Goal: Transaction & Acquisition: Purchase product/service

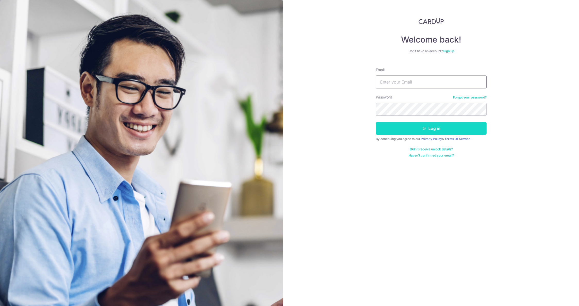
type input "bteagle@mac.com"
click at [433, 128] on button "Log in" at bounding box center [431, 128] width 111 height 13
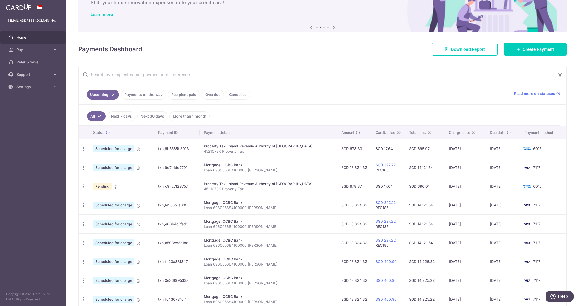
scroll to position [80, 0]
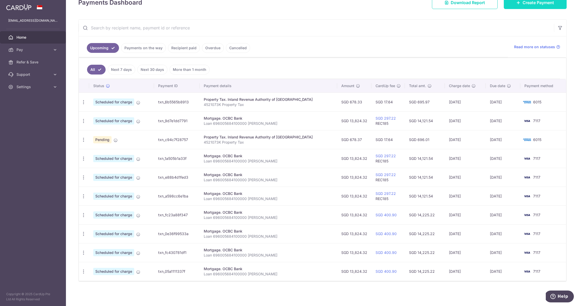
click at [550, 2] on span "Create Payment" at bounding box center [538, 2] width 31 height 6
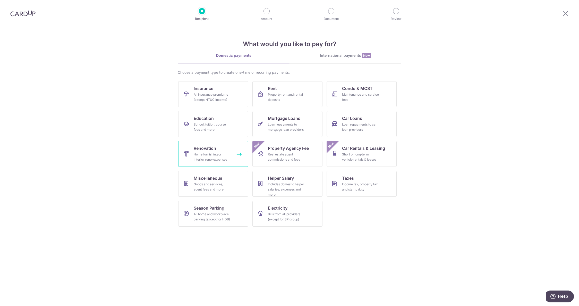
click at [201, 156] on div "Home furnishing or interior reno-expenses" at bounding box center [212, 157] width 37 height 10
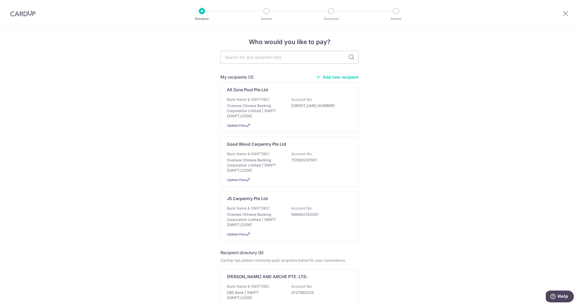
click at [334, 76] on link "Add new recipient" at bounding box center [337, 76] width 43 height 5
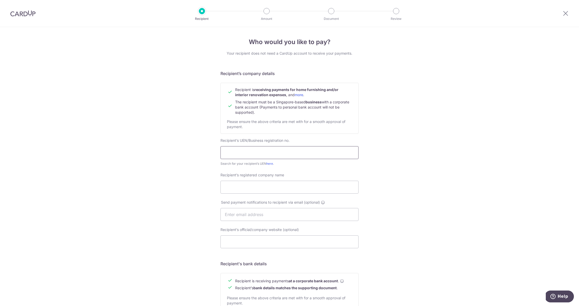
click at [227, 156] on input "text" at bounding box center [290, 152] width 138 height 13
type input "52926651B"
click at [248, 186] on input "Recipient’s registered company name" at bounding box center [290, 187] width 138 height 13
type input "JS Carpentry & Contracts"
click at [241, 244] on input "Recipient’s official/company website (optional)" at bounding box center [290, 241] width 138 height 13
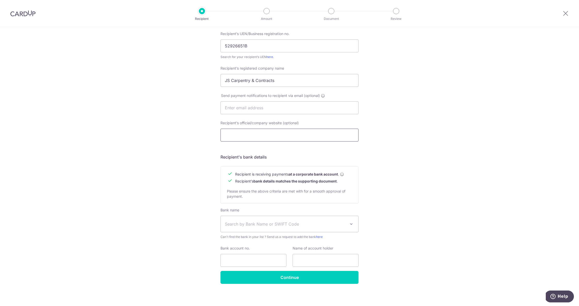
scroll to position [107, 0]
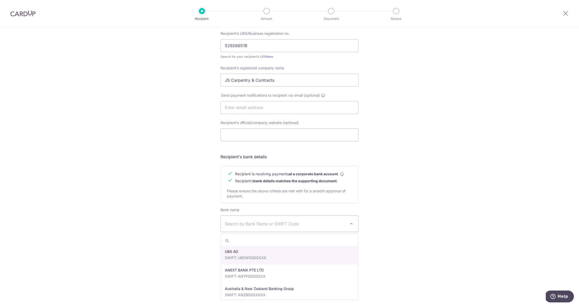
click at [240, 224] on span "Search by Bank Name or SWIFT Code" at bounding box center [285, 224] width 121 height 6
type input "DBS"
select select "6"
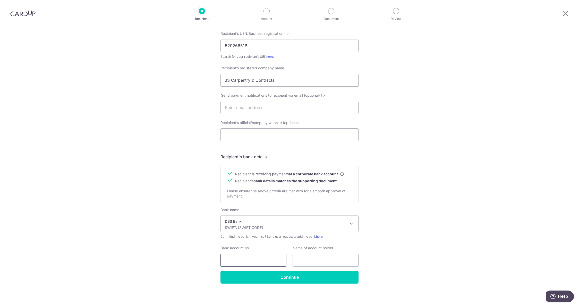
click at [237, 261] on input "Bank account no." at bounding box center [254, 260] width 66 height 13
type input "0669024703"
click at [312, 261] on input "text" at bounding box center [326, 260] width 66 height 13
type input "S"
type input "H"
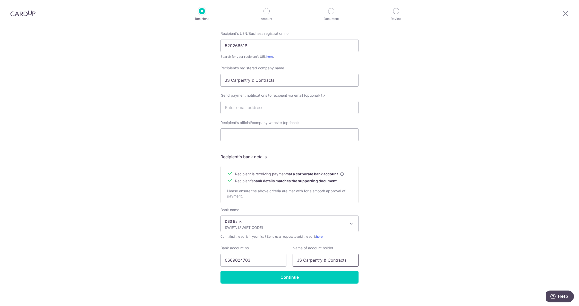
scroll to position [109, 0]
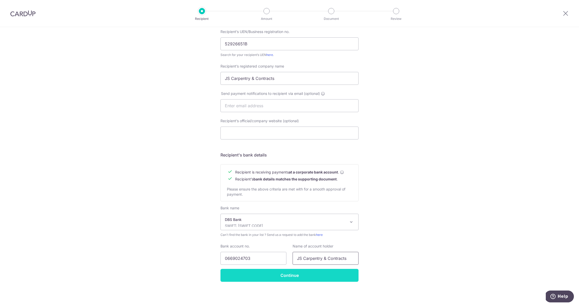
type input "JS Carpentry & Contracts"
click at [295, 275] on input "Continue" at bounding box center [290, 275] width 138 height 13
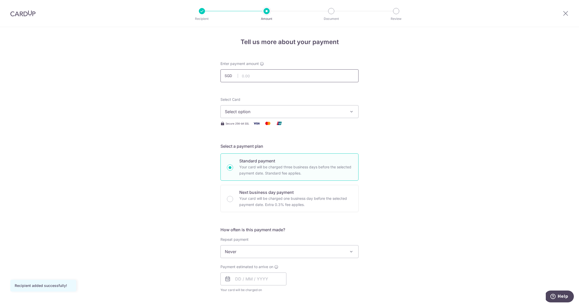
click at [247, 74] on input "text" at bounding box center [290, 75] width 138 height 13
type input "2,417.90"
click at [236, 278] on input "text" at bounding box center [254, 278] width 66 height 13
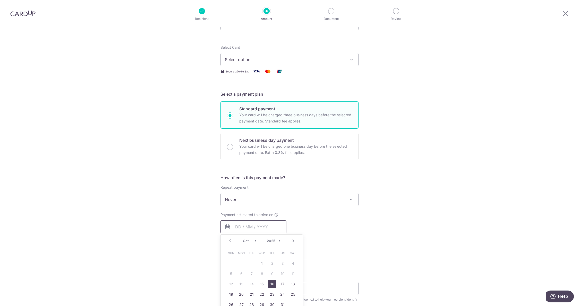
scroll to position [54, 0]
click at [230, 145] on input "Next business day payment Your card will be charged one business day before the…" at bounding box center [230, 145] width 6 height 6
radio input "true"
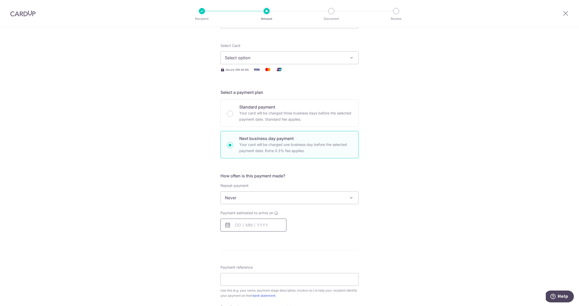
click at [241, 224] on input "text" at bounding box center [254, 225] width 66 height 13
click at [252, 282] on link "14" at bounding box center [252, 282] width 8 height 8
type input "14/10/2025"
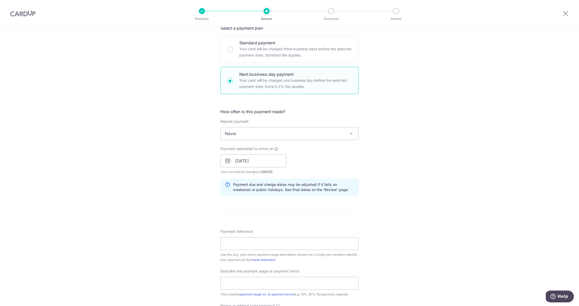
scroll to position [129, 0]
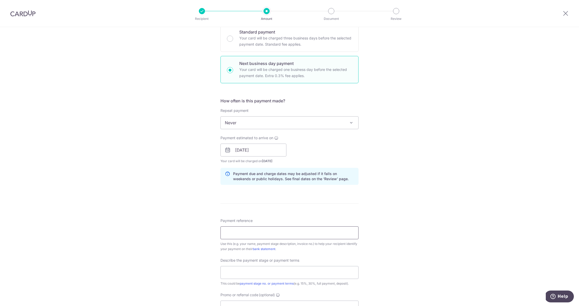
click at [235, 230] on input "Payment reference" at bounding box center [290, 232] width 138 height 13
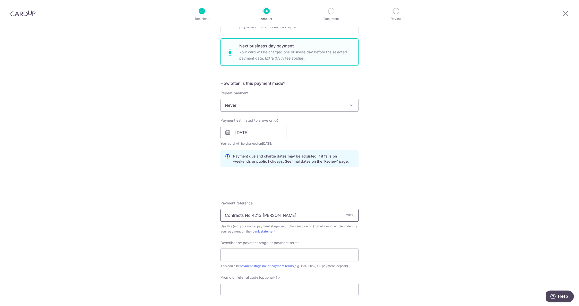
scroll to position [165, 0]
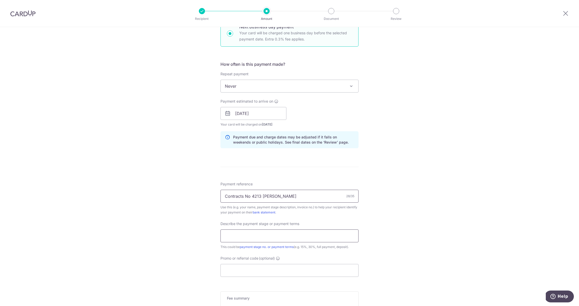
type input "Contracts No 4213 Ken Teagle"
click at [249, 235] on input "text" at bounding box center [290, 235] width 138 height 13
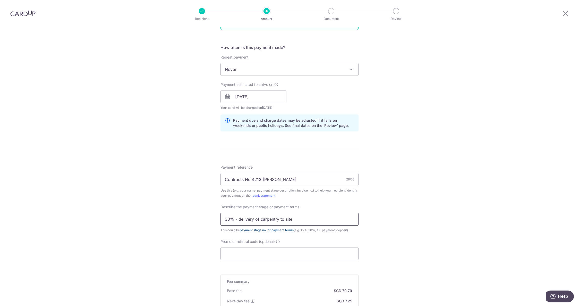
scroll to position [193, 0]
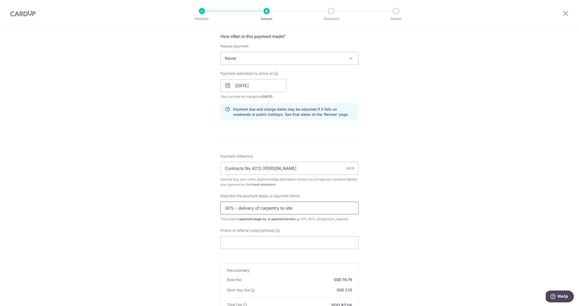
type input "30% - delivery of carpentry to site"
click at [240, 242] on input "Promo or referral code (optional)" at bounding box center [290, 242] width 138 height 13
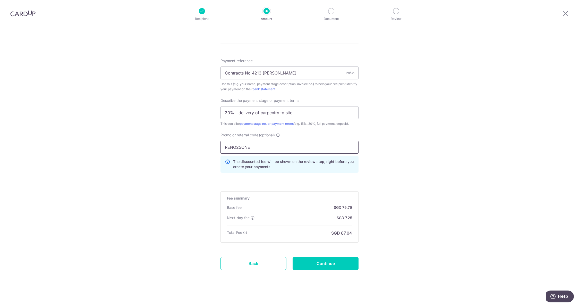
scroll to position [289, 0]
type input "RENO25ONE"
click at [327, 263] on input "Continue" at bounding box center [326, 263] width 66 height 13
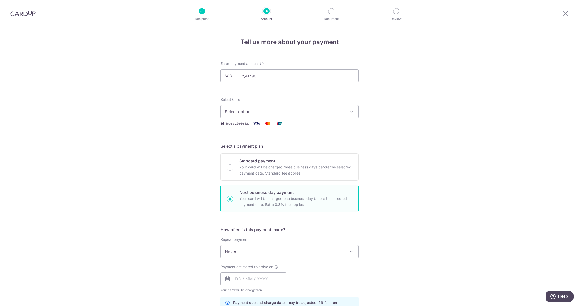
click at [244, 110] on span "Select option" at bounding box center [285, 112] width 120 height 6
click at [243, 160] on span "**** 7117" at bounding box center [246, 161] width 18 height 6
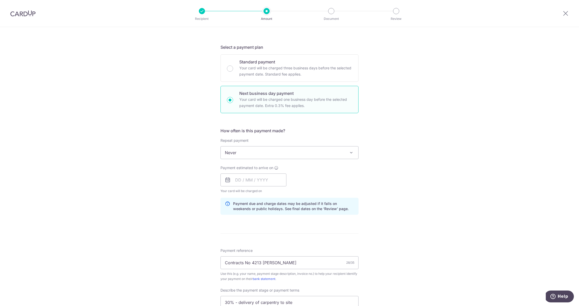
scroll to position [106, 0]
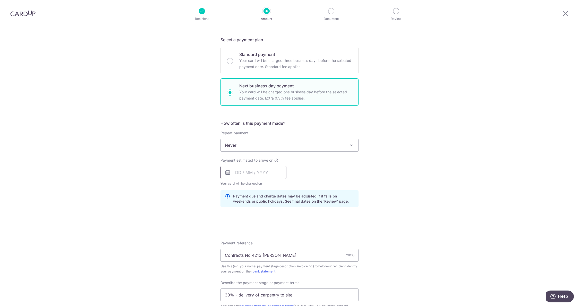
click at [239, 172] on input "text" at bounding box center [254, 172] width 66 height 13
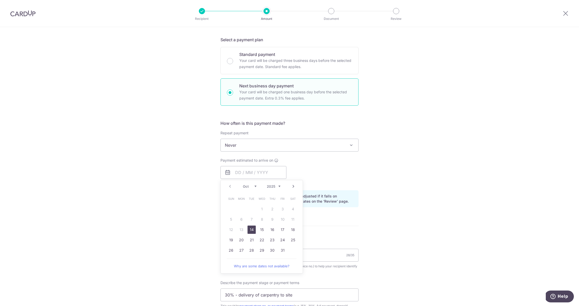
click at [253, 230] on link "14" at bounding box center [252, 230] width 8 height 8
type input "14/10/2025"
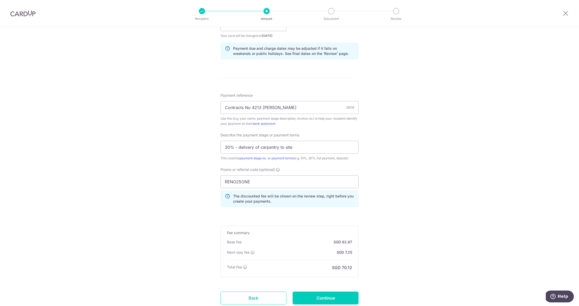
scroll to position [291, 0]
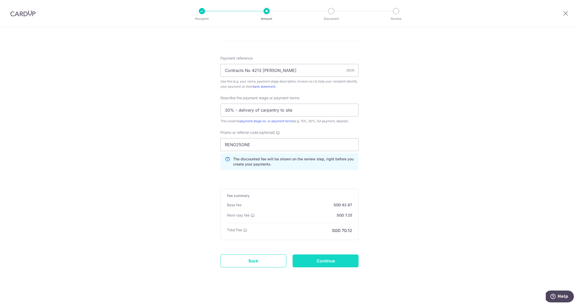
click at [321, 261] on input "Continue" at bounding box center [326, 260] width 66 height 13
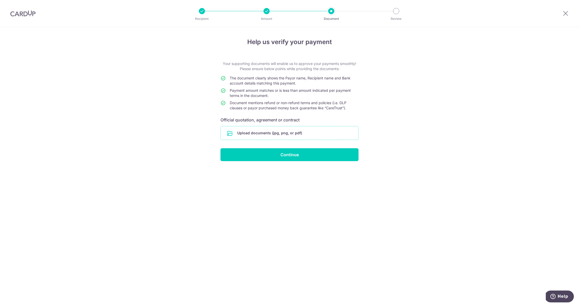
click at [268, 132] on input "file" at bounding box center [290, 132] width 138 height 13
click at [262, 132] on input "file" at bounding box center [290, 132] width 138 height 13
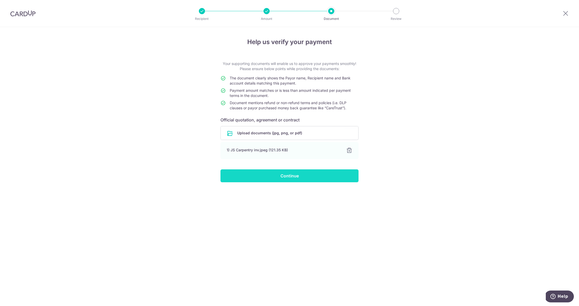
click at [295, 174] on input "Continue" at bounding box center [290, 175] width 138 height 13
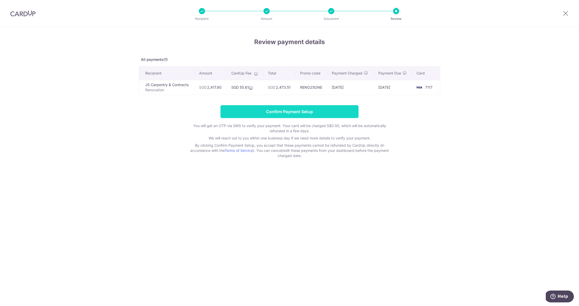
click at [306, 111] on input "Confirm Payment Setup" at bounding box center [290, 111] width 138 height 13
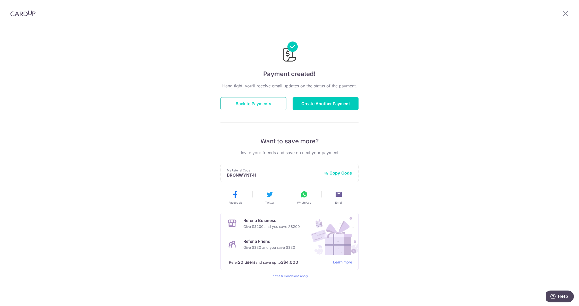
click at [267, 105] on button "Back to Payments" at bounding box center [254, 103] width 66 height 13
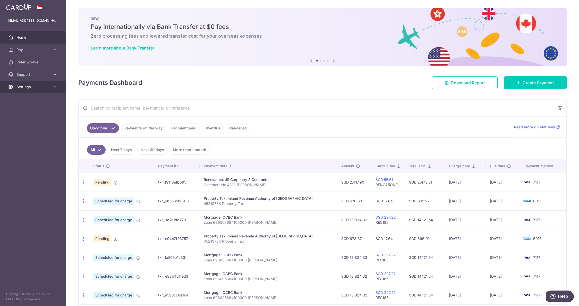
click at [14, 86] on link "Settings" at bounding box center [33, 87] width 66 height 12
click at [18, 112] on span "Logout" at bounding box center [33, 111] width 34 height 5
